Goal: Information Seeking & Learning: Learn about a topic

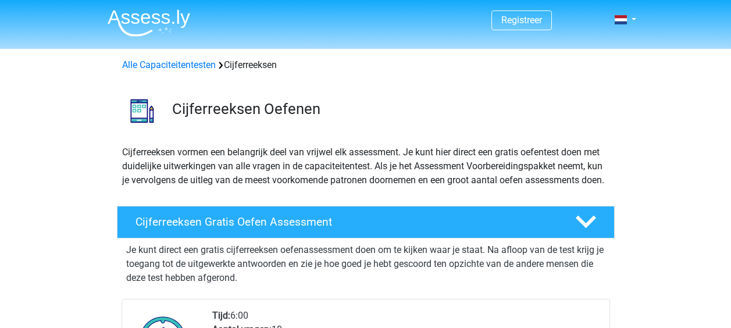
scroll to position [174, 0]
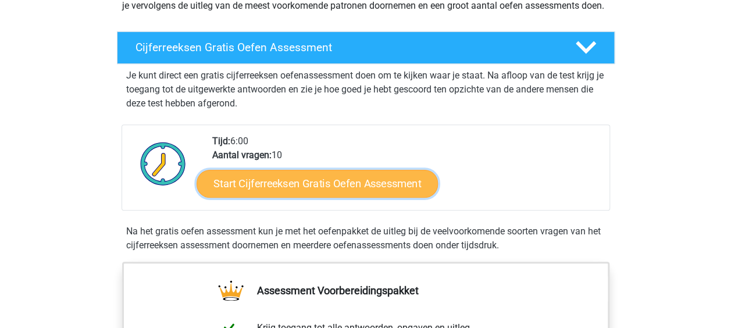
click at [326, 190] on link "Start Cijferreeksen Gratis Oefen Assessment" at bounding box center [317, 183] width 241 height 28
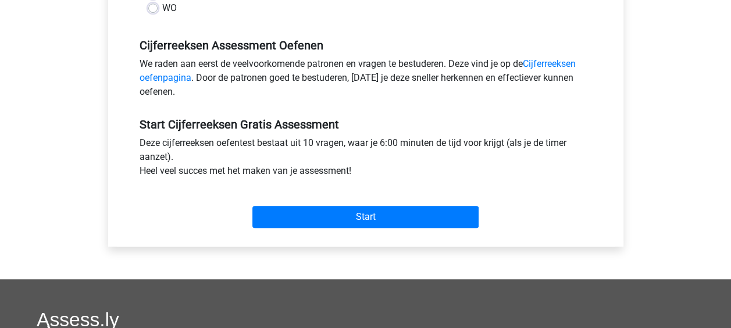
scroll to position [349, 0]
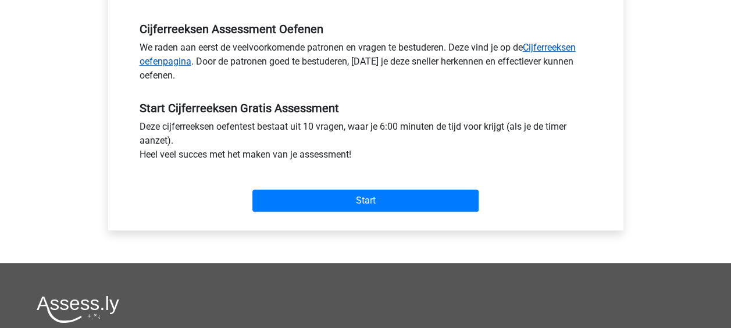
click at [562, 49] on link "Cijferreeksen oefenpagina" at bounding box center [358, 54] width 436 height 25
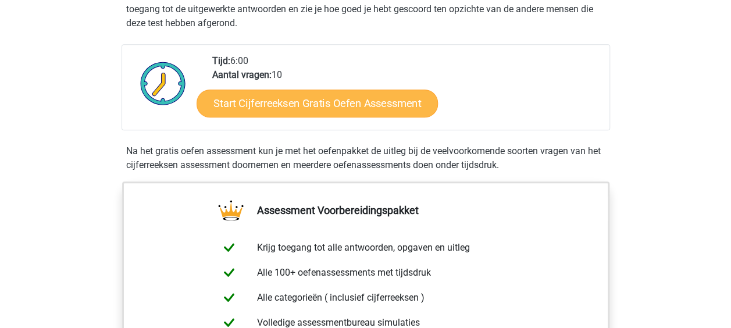
scroll to position [233, 0]
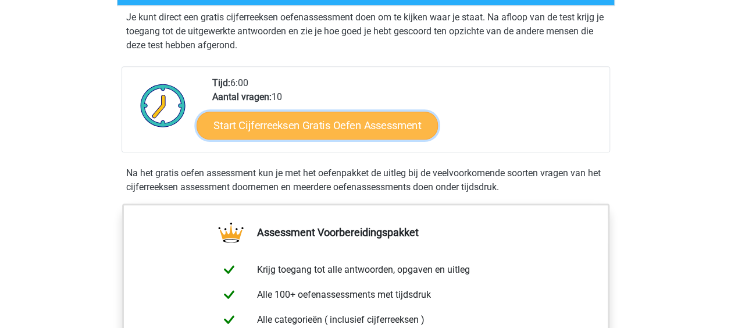
click at [349, 131] on link "Start Cijferreeksen Gratis Oefen Assessment" at bounding box center [317, 125] width 241 height 28
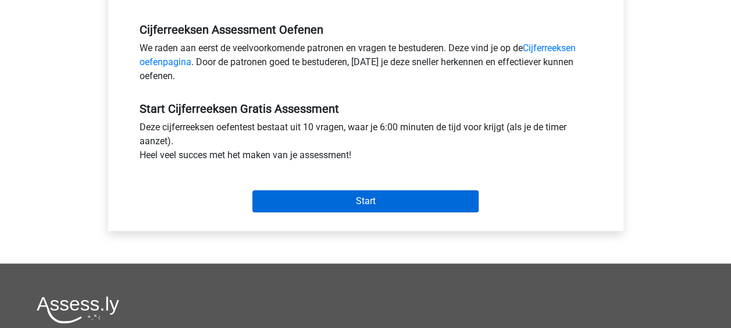
scroll to position [349, 0]
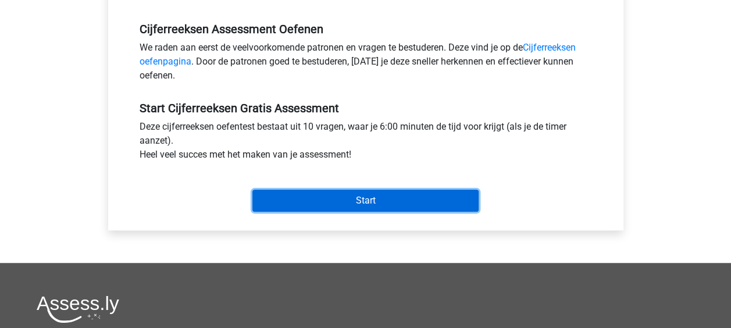
click at [374, 194] on input "Start" at bounding box center [365, 201] width 226 height 22
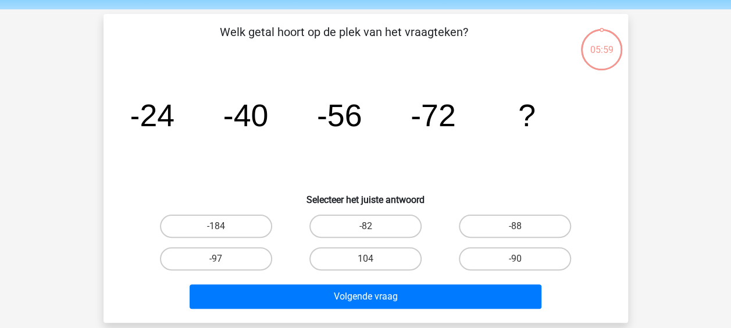
scroll to position [58, 0]
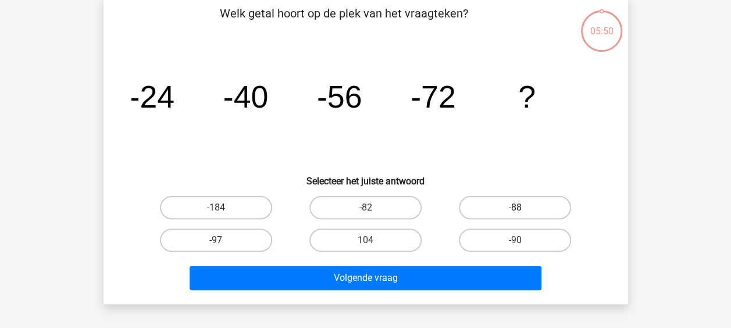
click at [508, 205] on label "-88" at bounding box center [515, 207] width 112 height 23
click at [515, 208] on input "-88" at bounding box center [519, 212] width 8 height 8
radio input "true"
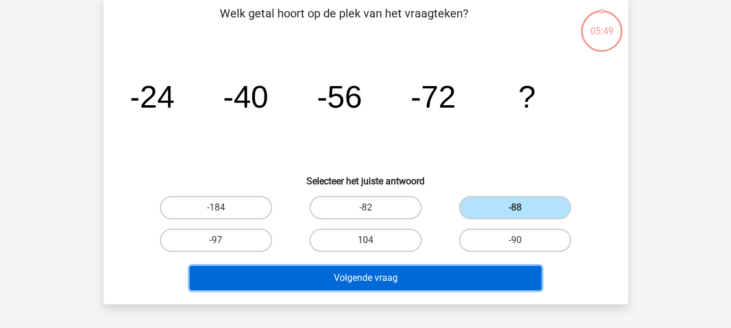
click at [364, 276] on button "Volgende vraag" at bounding box center [366, 278] width 352 height 24
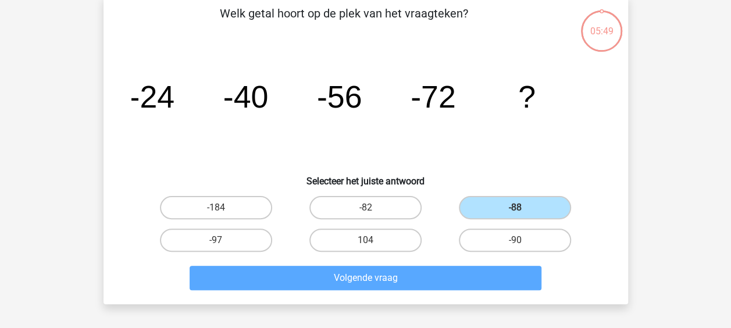
scroll to position [54, 0]
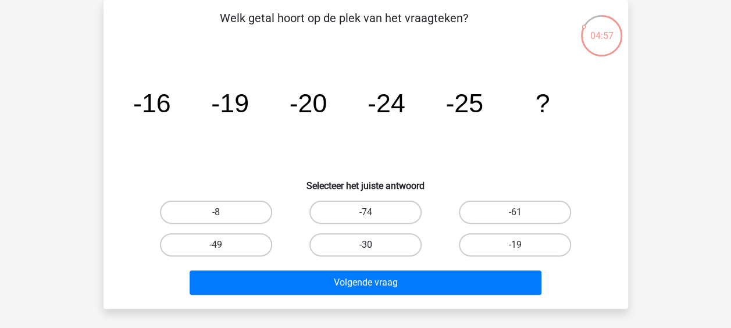
click at [365, 241] on label "-30" at bounding box center [365, 244] width 112 height 23
click at [365, 245] on input "-30" at bounding box center [369, 249] width 8 height 8
radio input "true"
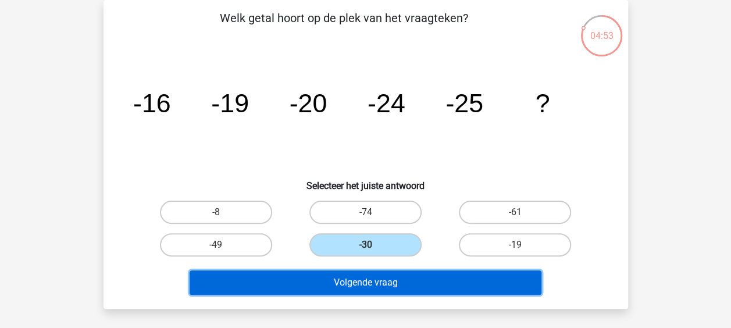
click at [365, 280] on button "Volgende vraag" at bounding box center [366, 282] width 352 height 24
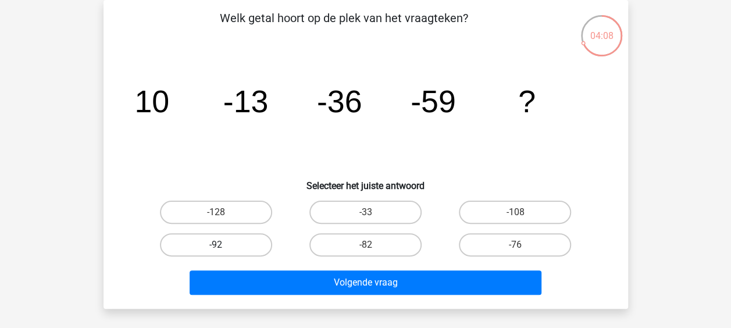
click at [248, 245] on label "-92" at bounding box center [216, 244] width 112 height 23
click at [223, 245] on input "-92" at bounding box center [220, 249] width 8 height 8
radio input "true"
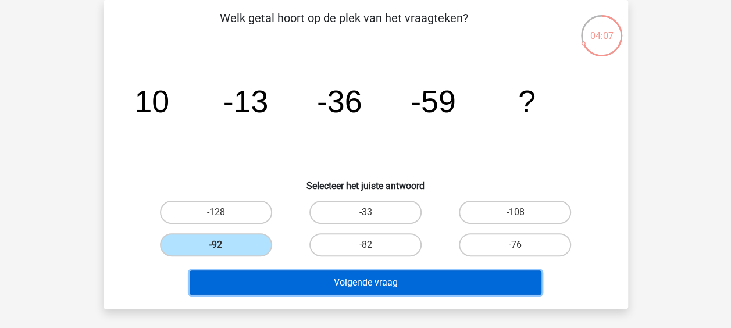
click at [336, 283] on button "Volgende vraag" at bounding box center [366, 282] width 352 height 24
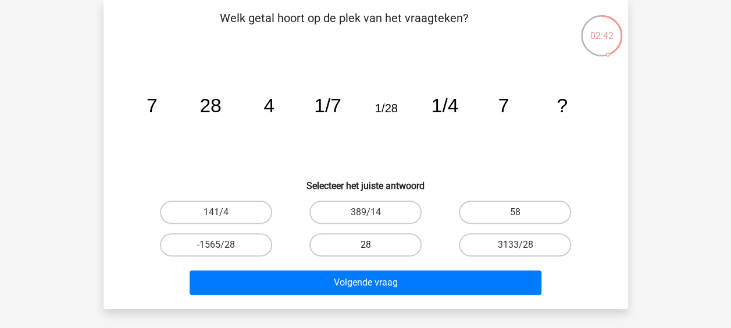
click at [383, 249] on label "28" at bounding box center [365, 244] width 112 height 23
click at [373, 249] on input "28" at bounding box center [369, 249] width 8 height 8
radio input "true"
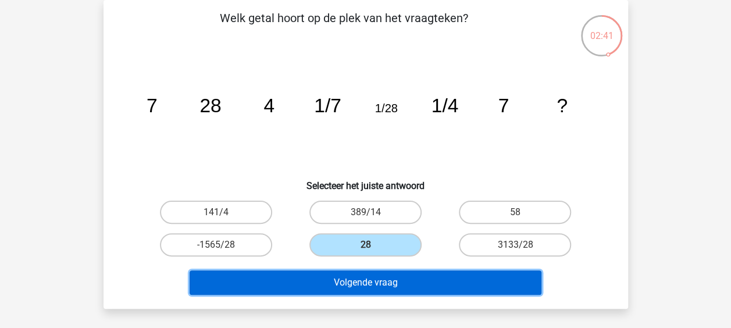
click at [370, 285] on button "Volgende vraag" at bounding box center [366, 282] width 352 height 24
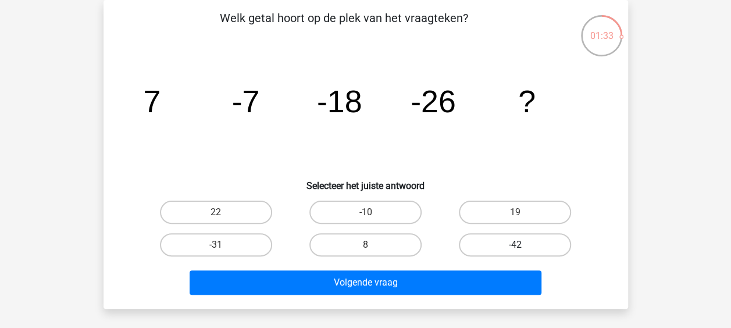
click at [512, 242] on label "-42" at bounding box center [515, 244] width 112 height 23
click at [515, 245] on input "-42" at bounding box center [519, 249] width 8 height 8
radio input "true"
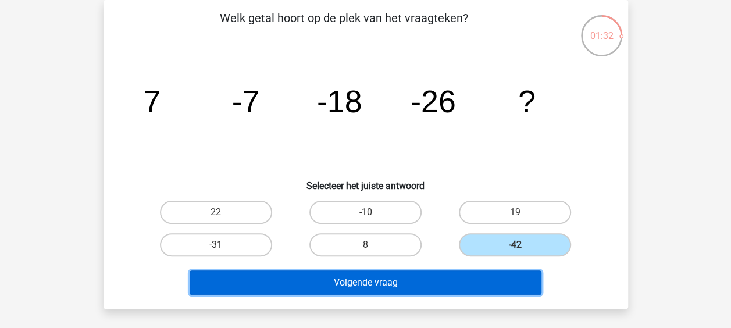
click at [362, 276] on button "Volgende vraag" at bounding box center [366, 282] width 352 height 24
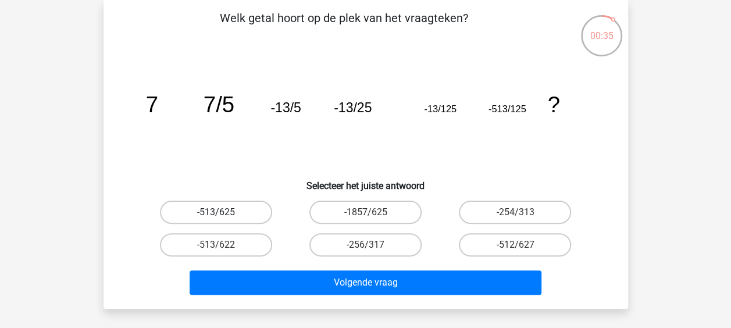
click at [230, 205] on label "-513/625" at bounding box center [216, 212] width 112 height 23
click at [223, 212] on input "-513/625" at bounding box center [220, 216] width 8 height 8
radio input "true"
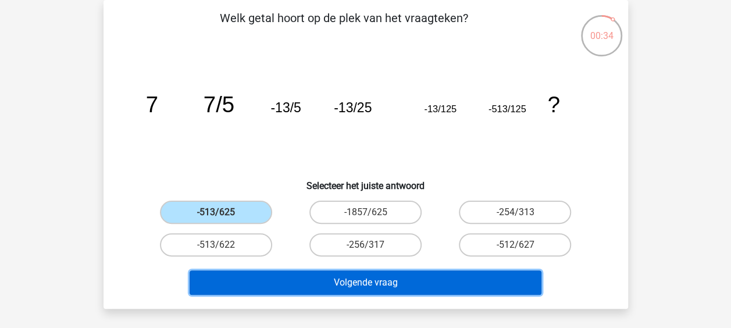
click at [351, 275] on button "Volgende vraag" at bounding box center [366, 282] width 352 height 24
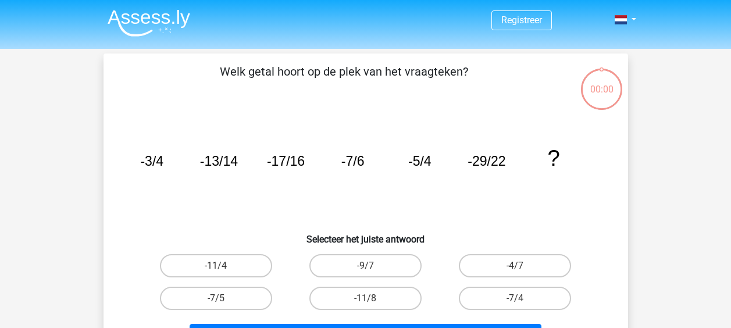
scroll to position [54, 0]
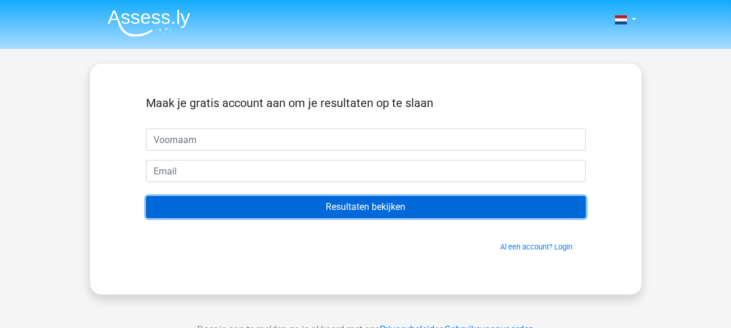
drag, startPoint x: 353, startPoint y: 209, endPoint x: 358, endPoint y: 201, distance: 9.7
click at [354, 207] on input "Resultaten bekijken" at bounding box center [366, 207] width 440 height 22
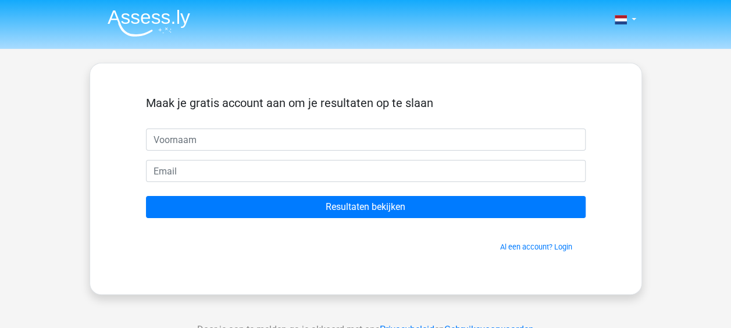
drag, startPoint x: 654, startPoint y: 91, endPoint x: 661, endPoint y: 92, distance: 7.6
click at [656, 91] on div "Nederlands English" at bounding box center [365, 329] width 731 height 658
